Goal: Book appointment/travel/reservation

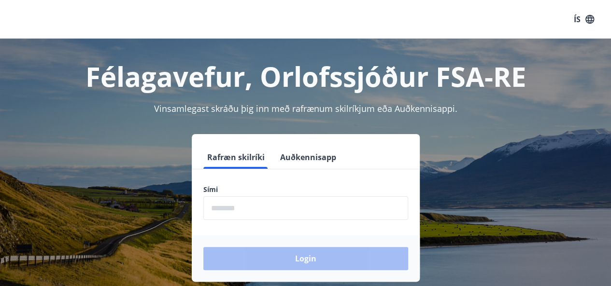
click at [266, 205] on input "phone" at bounding box center [305, 209] width 205 height 24
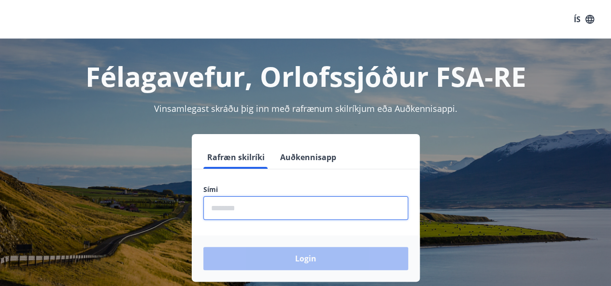
type input "********"
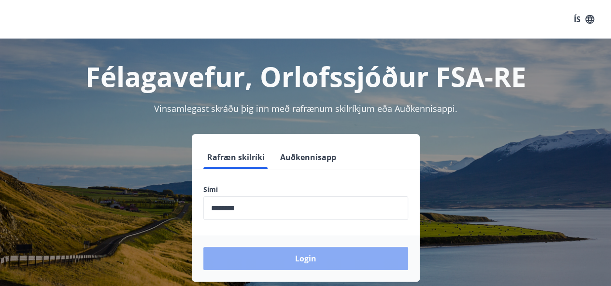
click at [269, 255] on button "Login" at bounding box center [305, 258] width 205 height 23
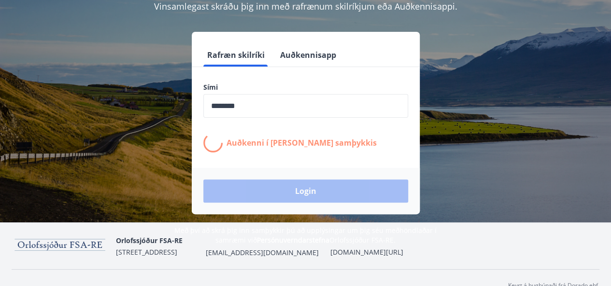
scroll to position [115, 0]
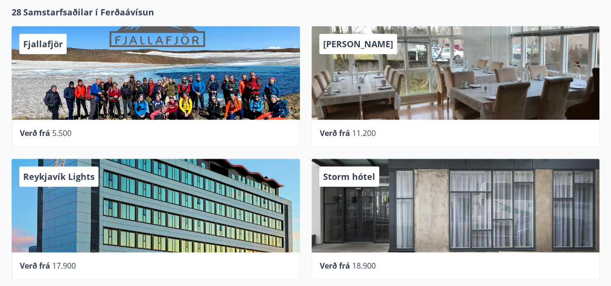
scroll to position [454, 0]
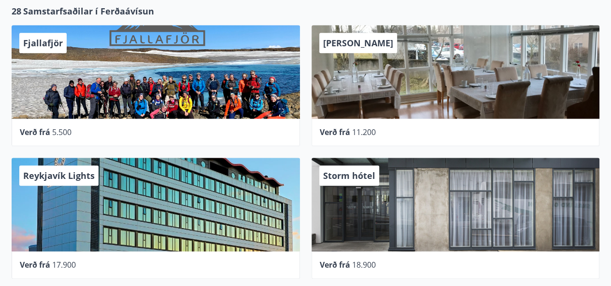
click at [348, 48] on span "Alba gistiheimili" at bounding box center [358, 43] width 70 height 12
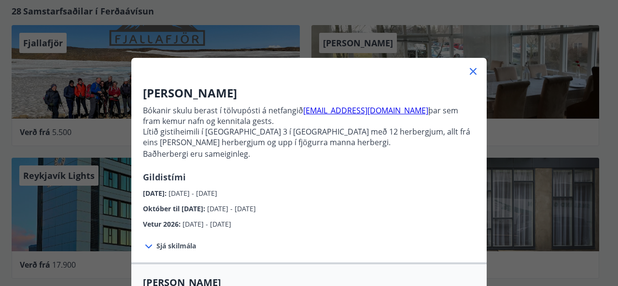
click at [468, 70] on icon at bounding box center [474, 72] width 12 height 12
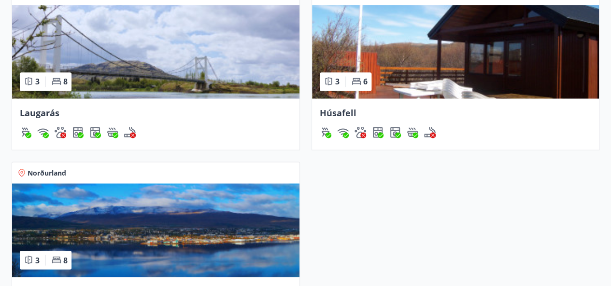
scroll to position [810, 0]
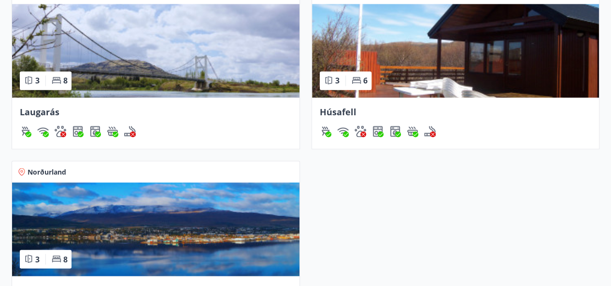
click at [33, 113] on span "Laugarás" at bounding box center [40, 112] width 40 height 12
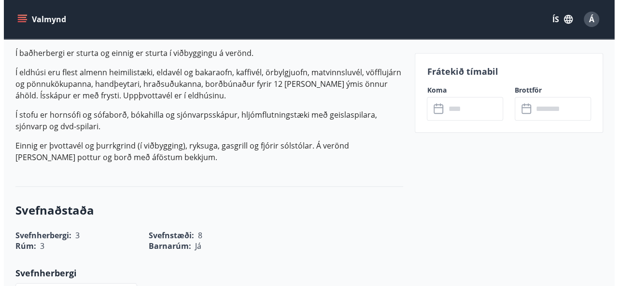
scroll to position [371, 0]
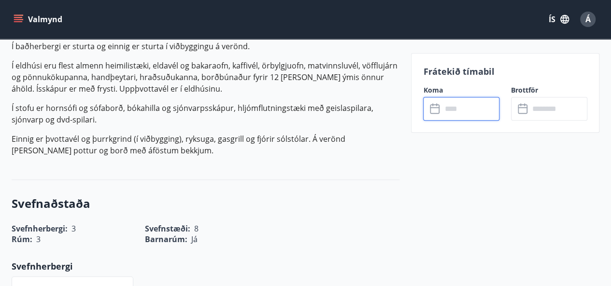
click at [458, 104] on input "text" at bounding box center [470, 109] width 58 height 24
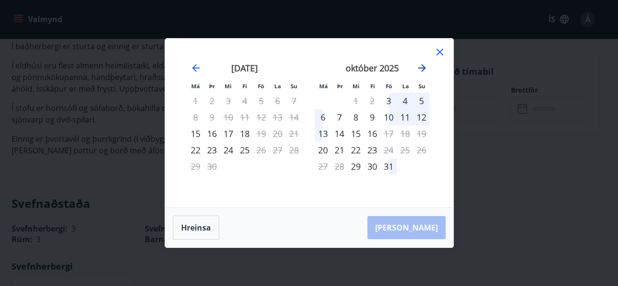
click at [419, 72] on icon "Move forward to switch to the next month." at bounding box center [422, 68] width 12 height 12
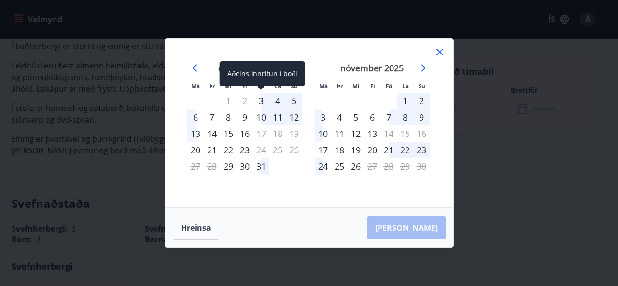
click at [259, 101] on div "3" at bounding box center [261, 101] width 16 height 16
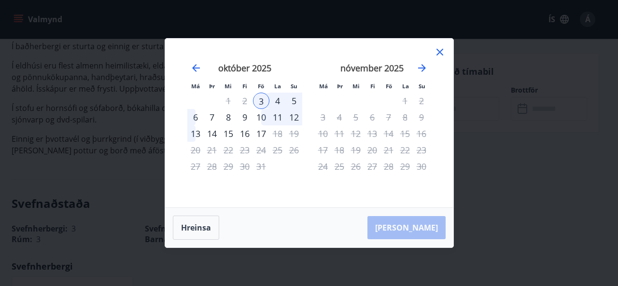
click at [198, 117] on div "6" at bounding box center [195, 117] width 16 height 16
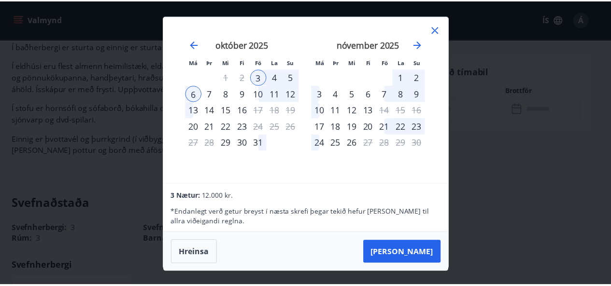
scroll to position [1, 0]
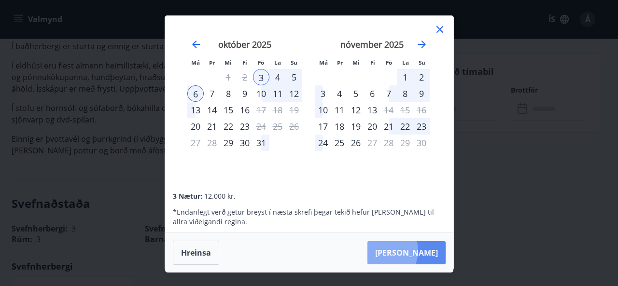
click at [413, 251] on button "Taka Frá" at bounding box center [407, 253] width 78 height 23
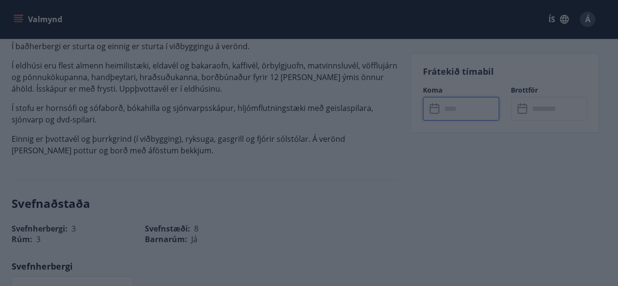
type input "******"
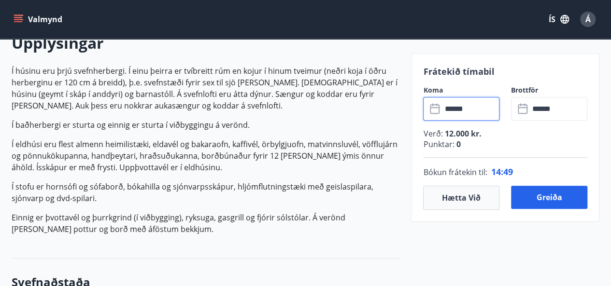
scroll to position [294, 0]
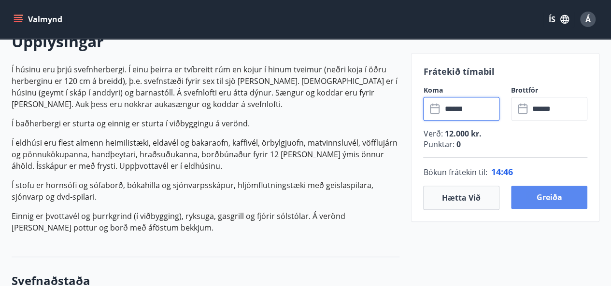
click at [554, 199] on button "Greiða" at bounding box center [549, 197] width 76 height 23
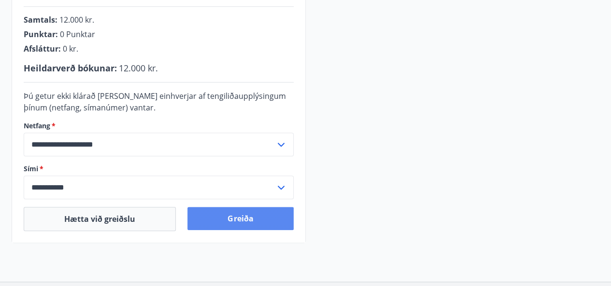
scroll to position [267, 0]
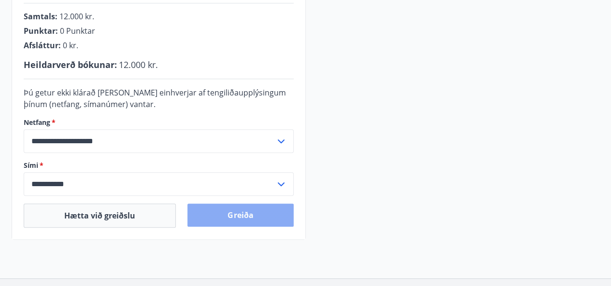
click at [227, 216] on button "Greiða" at bounding box center [240, 215] width 106 height 23
